Goal: Task Accomplishment & Management: Complete application form

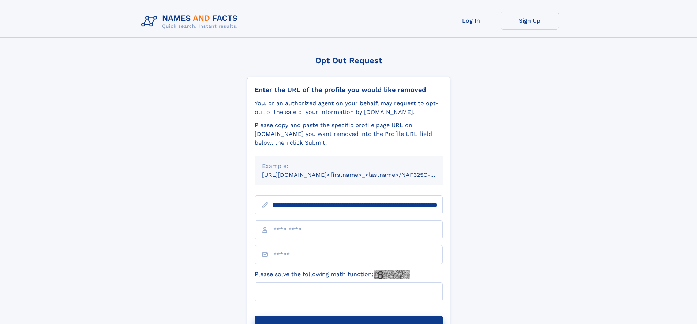
scroll to position [0, 80]
type input "**********"
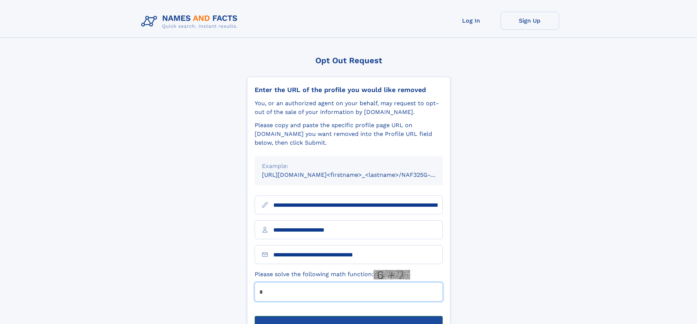
type input "*"
click at [348, 316] on button "Submit Opt Out Request" at bounding box center [349, 327] width 188 height 23
